Goal: Answer question/provide support

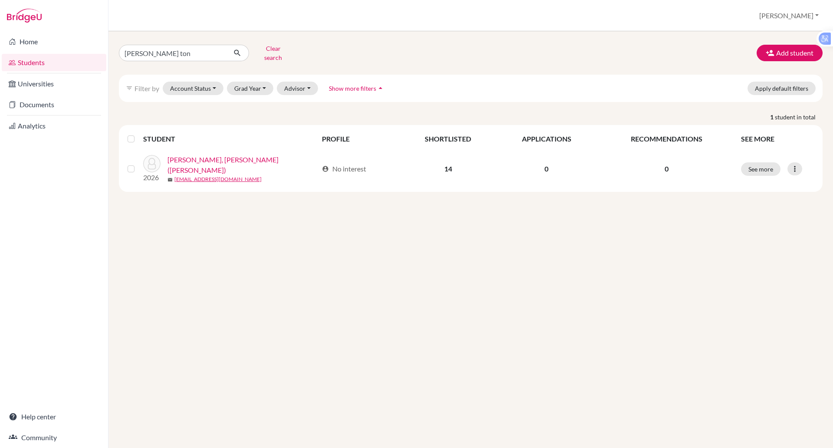
type input "[PERSON_NAME]"
click button "submit" at bounding box center [237, 53] width 23 height 16
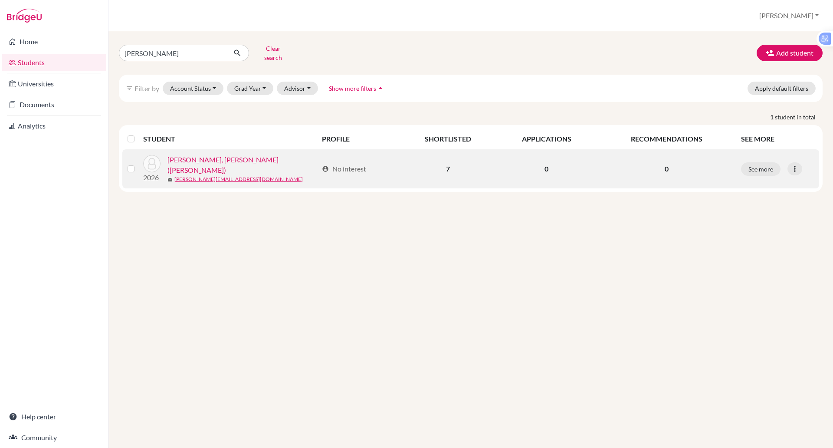
click at [208, 156] on link "[PERSON_NAME], [PERSON_NAME] ([PERSON_NAME])" at bounding box center [243, 165] width 151 height 21
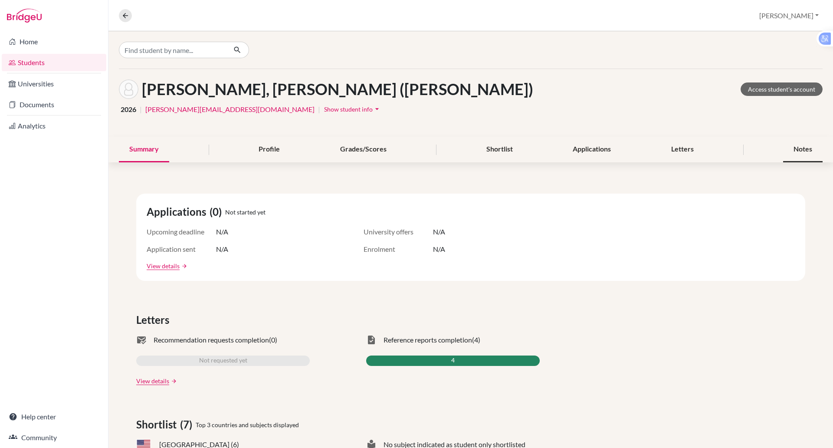
click at [783, 147] on div "Notes" at bounding box center [802, 150] width 39 height 26
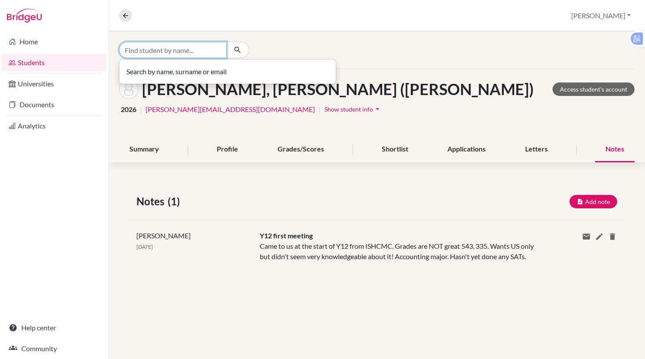
click at [161, 54] on input "Find student by name..." at bounding box center [173, 50] width 108 height 16
type input "[PERSON_NAME]"
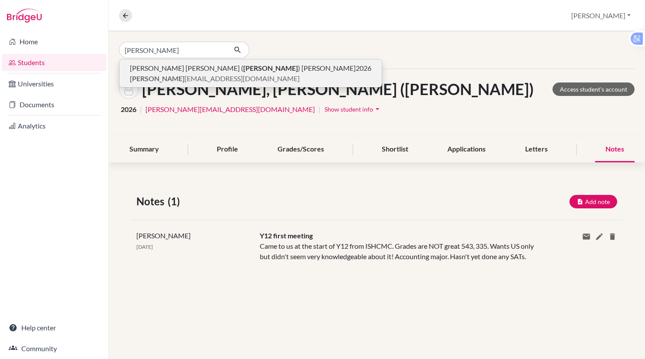
click at [243, 64] on b "[PERSON_NAME]" at bounding box center [270, 68] width 55 height 8
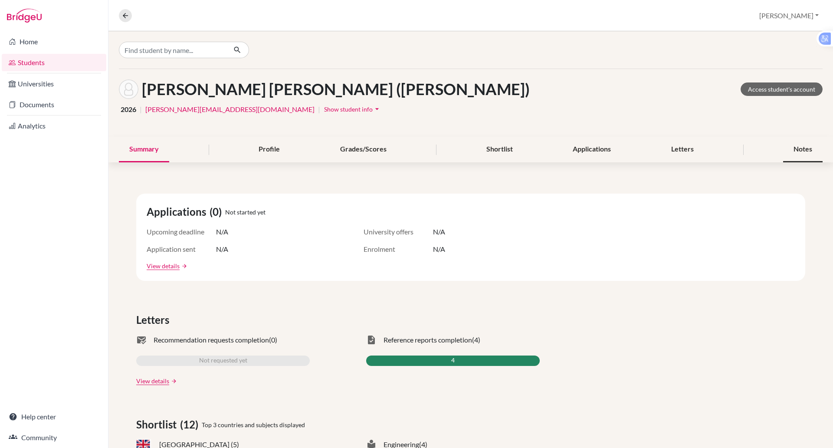
click at [800, 152] on div "Notes" at bounding box center [802, 150] width 39 height 26
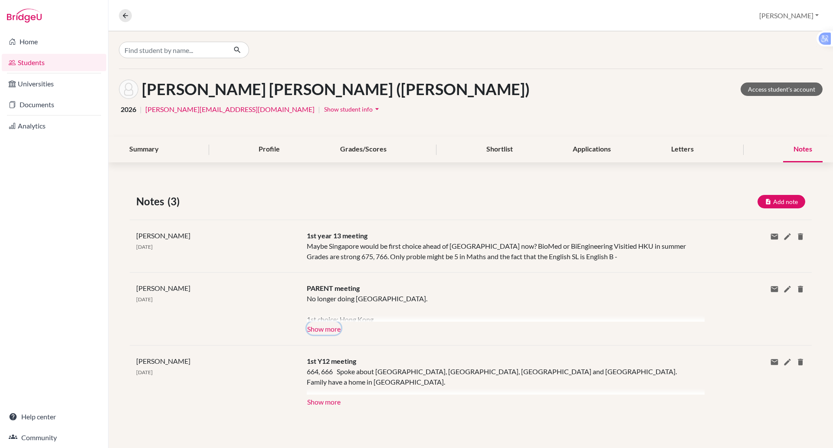
click at [333, 329] on button "Show more" at bounding box center [324, 328] width 34 height 13
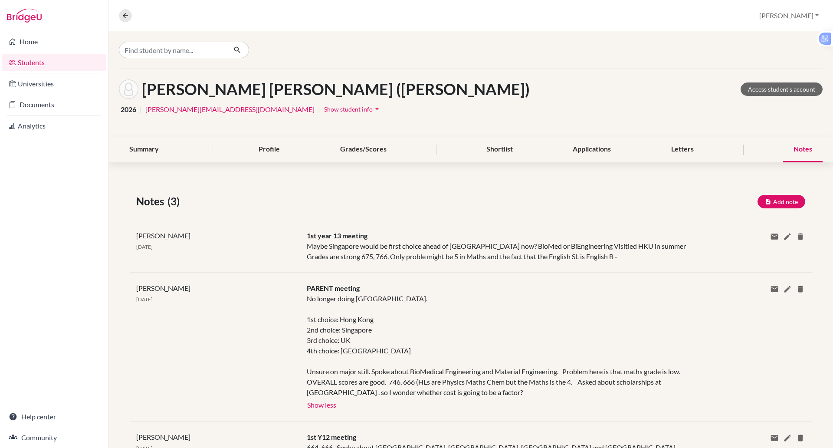
click at [399, 179] on div "Notes (3) Add note Title Content Private note Save Cancel [PERSON_NAME] [DATE] …" at bounding box center [471, 344] width 725 height 342
